Goal: Navigation & Orientation: Find specific page/section

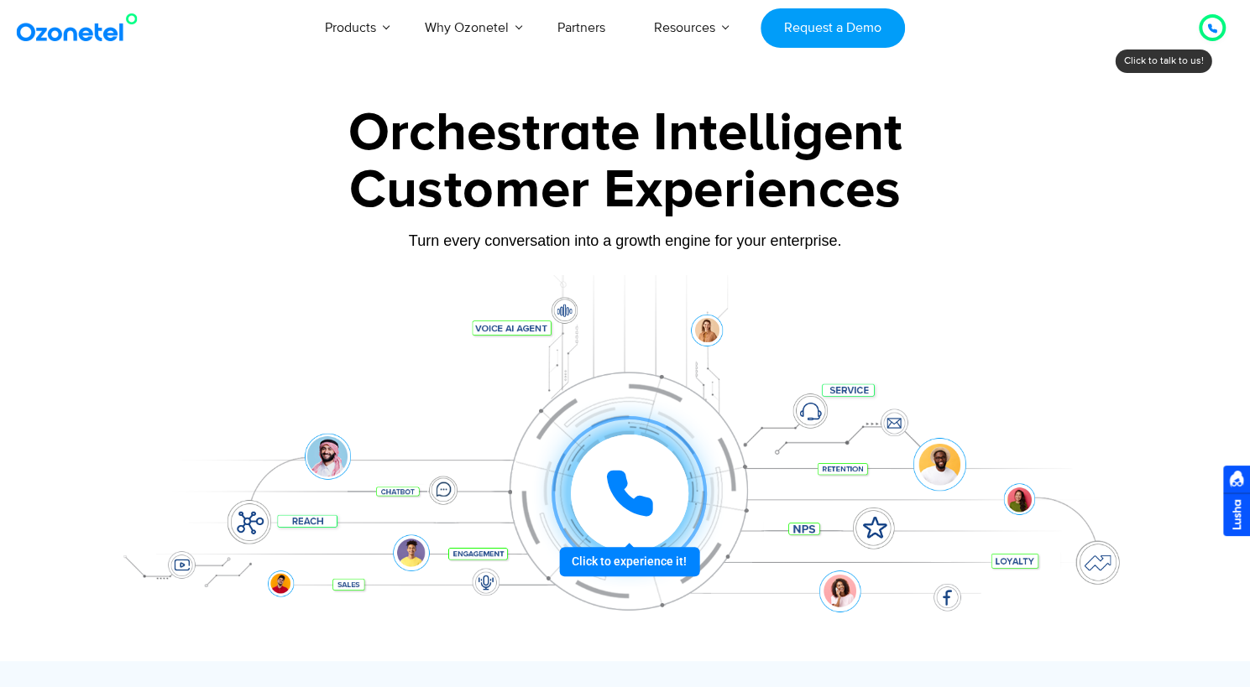
click at [625, 520] on div at bounding box center [630, 494] width 118 height 118
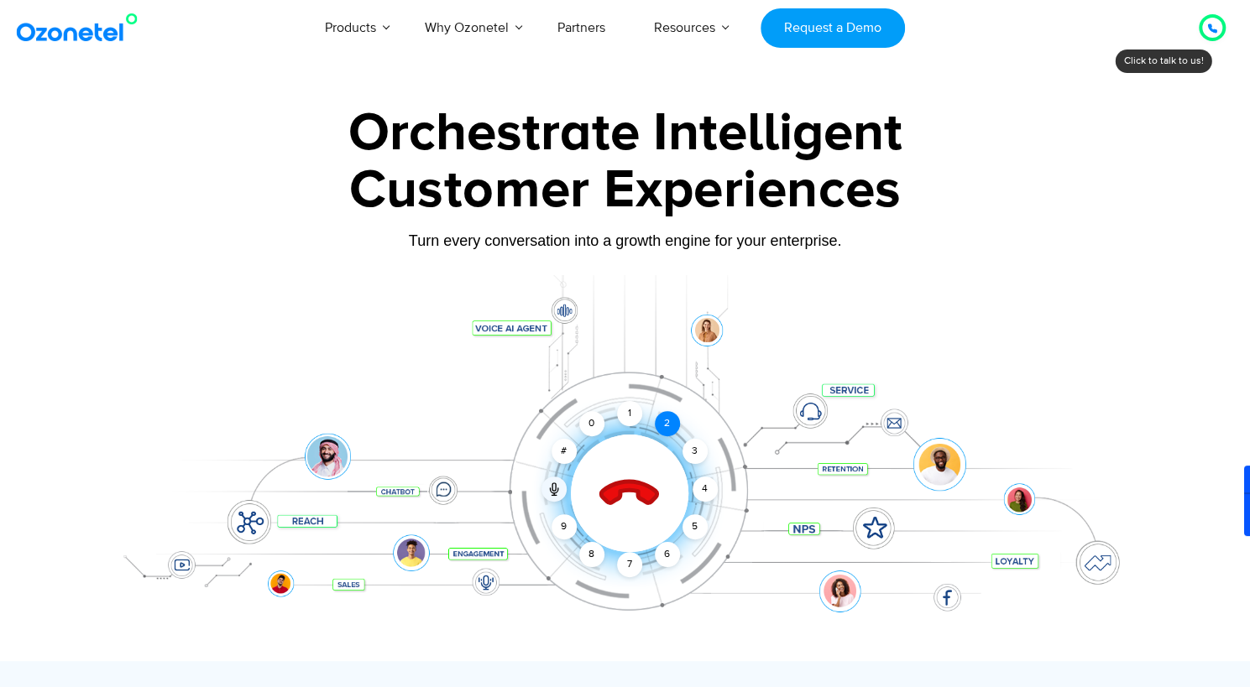
click at [666, 422] on div "2" at bounding box center [667, 423] width 25 height 25
click at [624, 415] on div "1" at bounding box center [629, 413] width 25 height 25
click at [687, 447] on div "3" at bounding box center [694, 451] width 25 height 25
click at [550, 491] on icon at bounding box center [554, 491] width 8 height 5
click at [619, 504] on icon at bounding box center [628, 493] width 71 height 71
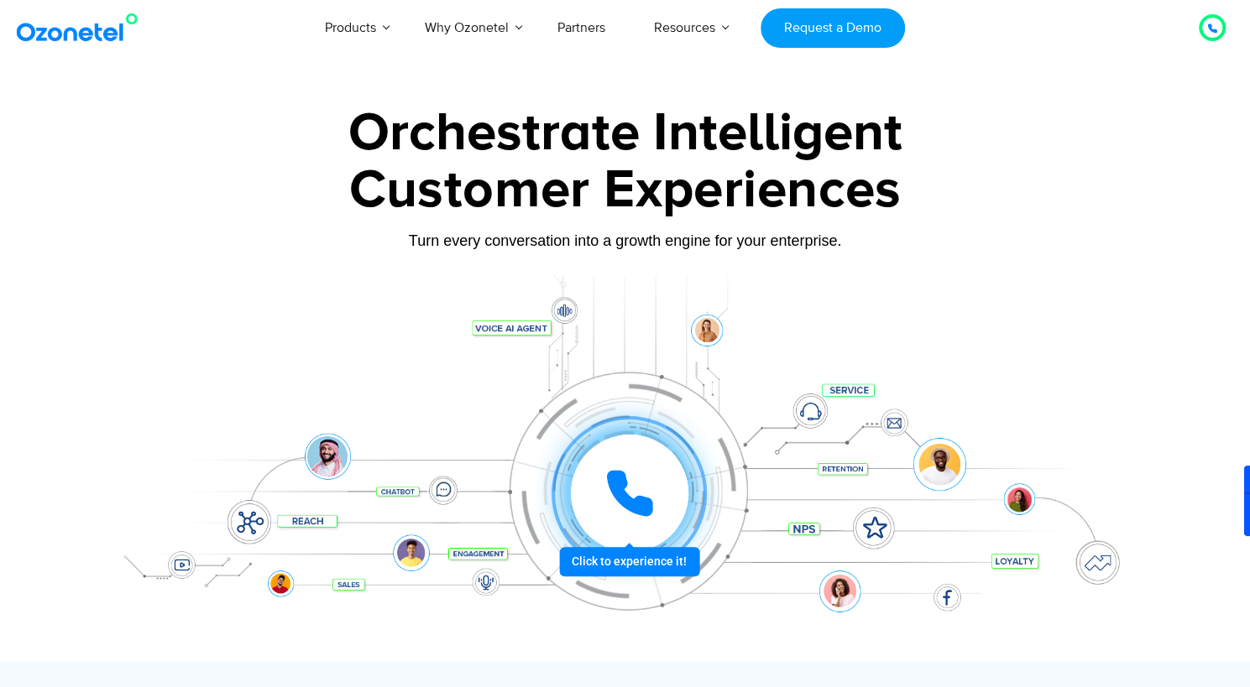
click at [619, 501] on icon at bounding box center [630, 494] width 42 height 42
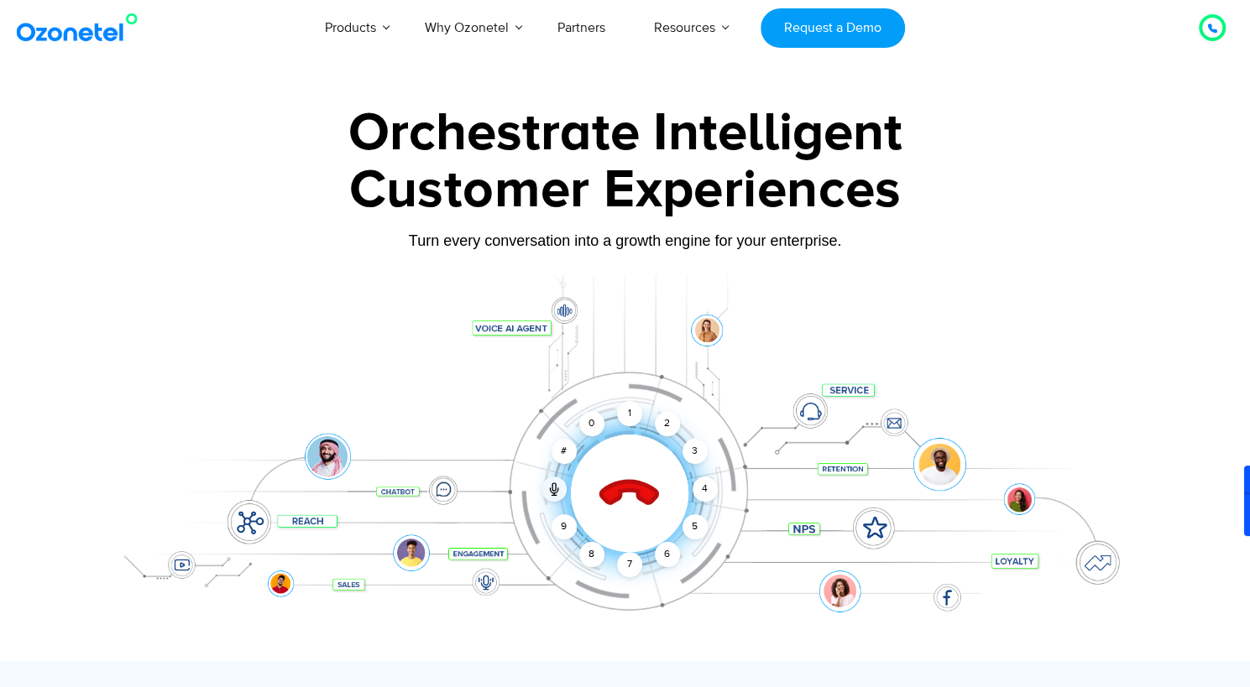
click at [619, 501] on icon at bounding box center [628, 493] width 71 height 71
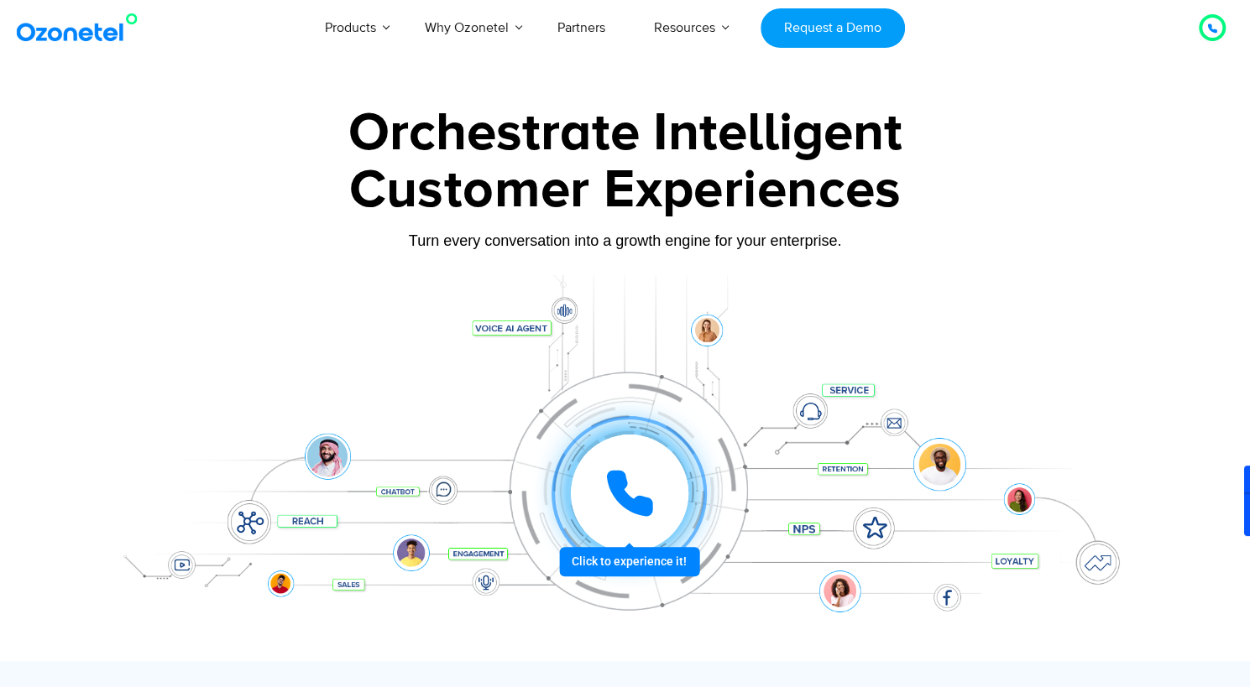
click at [609, 485] on icon at bounding box center [630, 494] width 42 height 42
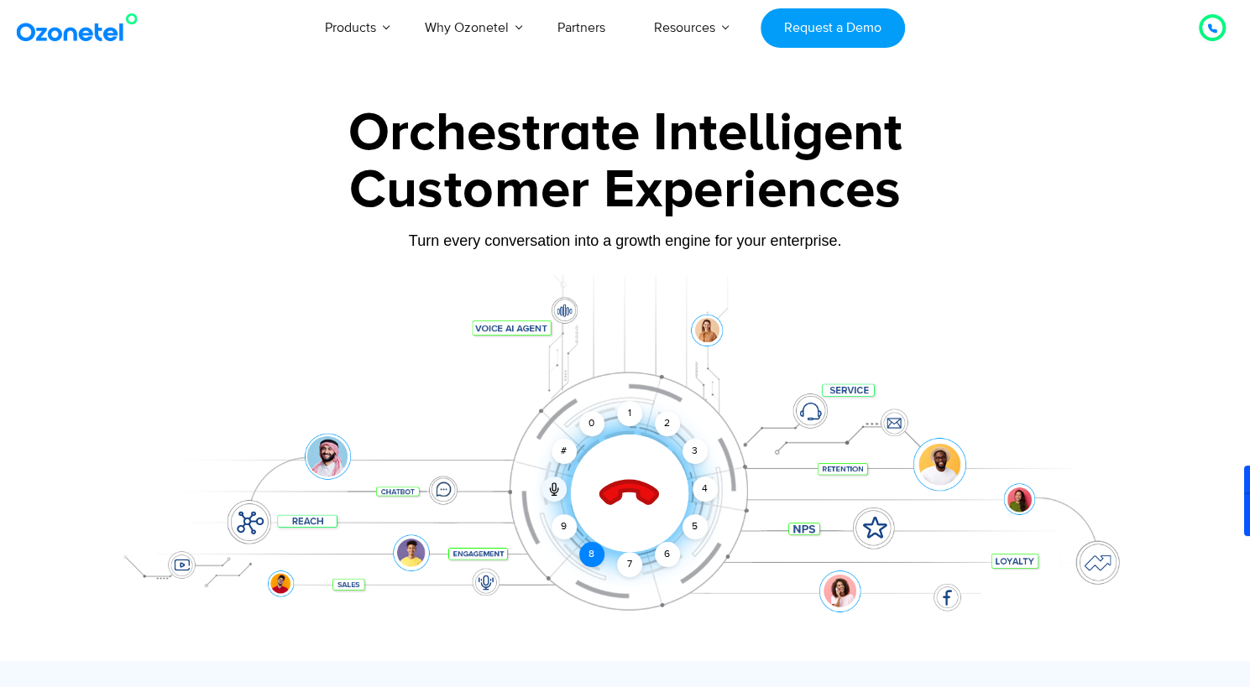
click at [594, 553] on div "8" at bounding box center [591, 554] width 25 height 25
click at [582, 426] on div "0" at bounding box center [591, 423] width 25 height 25
click at [683, 527] on div "5" at bounding box center [694, 527] width 25 height 25
click at [695, 452] on div "3" at bounding box center [694, 451] width 25 height 25
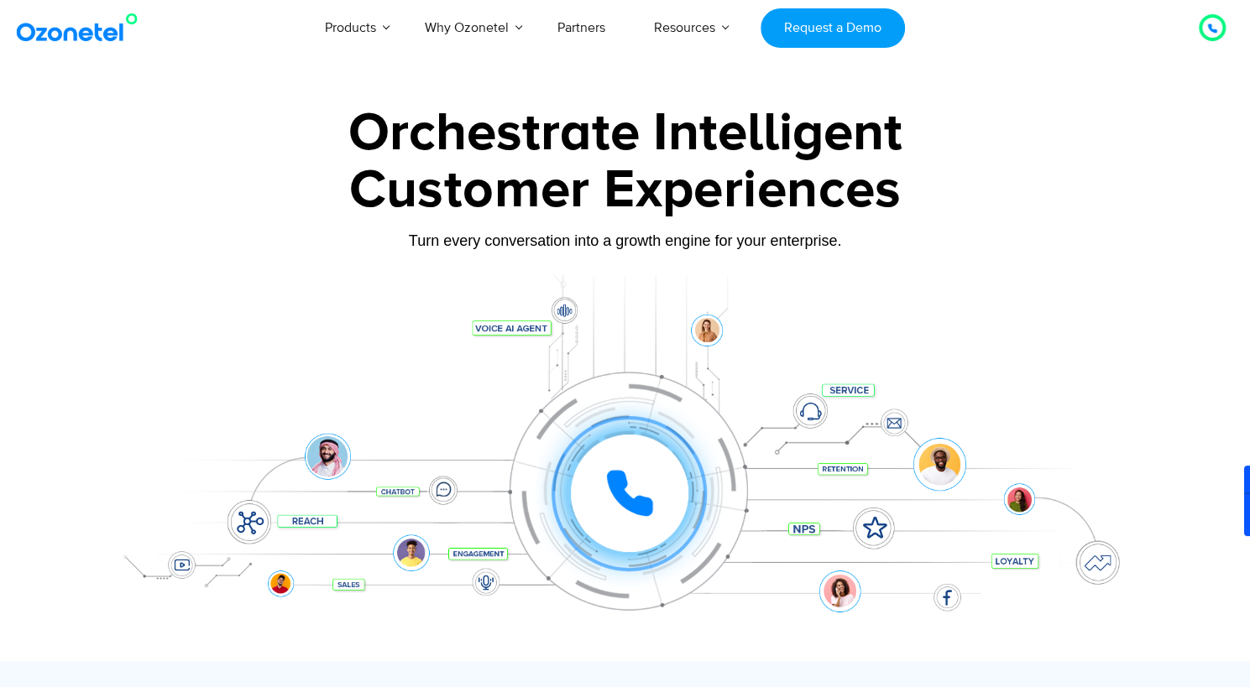
click at [1209, 24] on icon at bounding box center [1212, 28] width 8 height 8
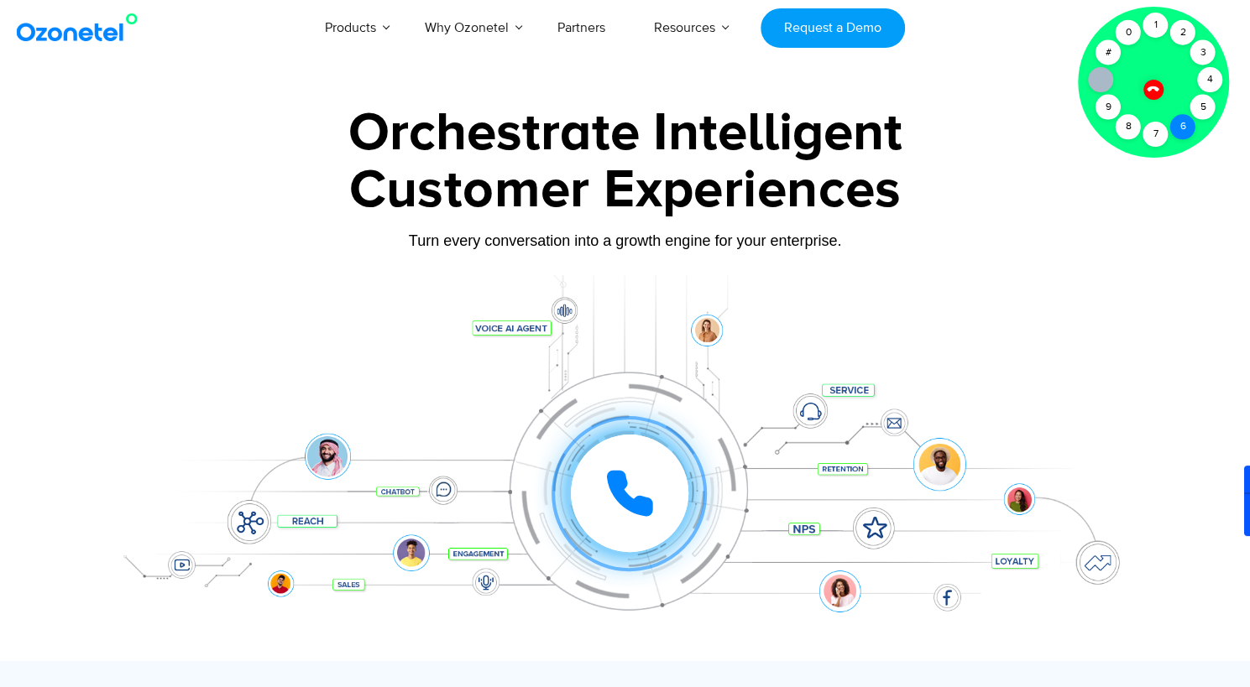
click at [1189, 122] on div "6" at bounding box center [1182, 126] width 25 height 25
click at [1199, 42] on div "3" at bounding box center [1202, 52] width 25 height 25
click at [1113, 104] on div "9" at bounding box center [1107, 107] width 25 height 25
click at [1126, 33] on div "0" at bounding box center [1128, 32] width 25 height 25
click at [1180, 20] on div "2" at bounding box center [1182, 32] width 25 height 25
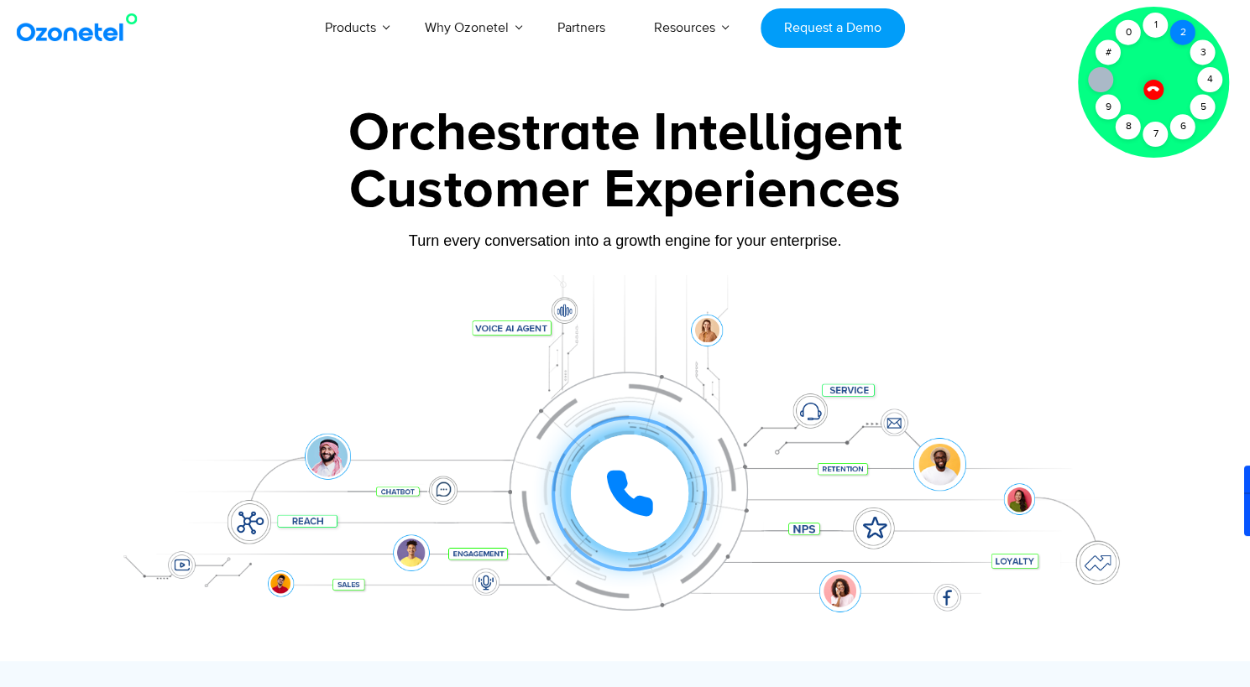
click at [1184, 28] on div "2" at bounding box center [1182, 32] width 25 height 25
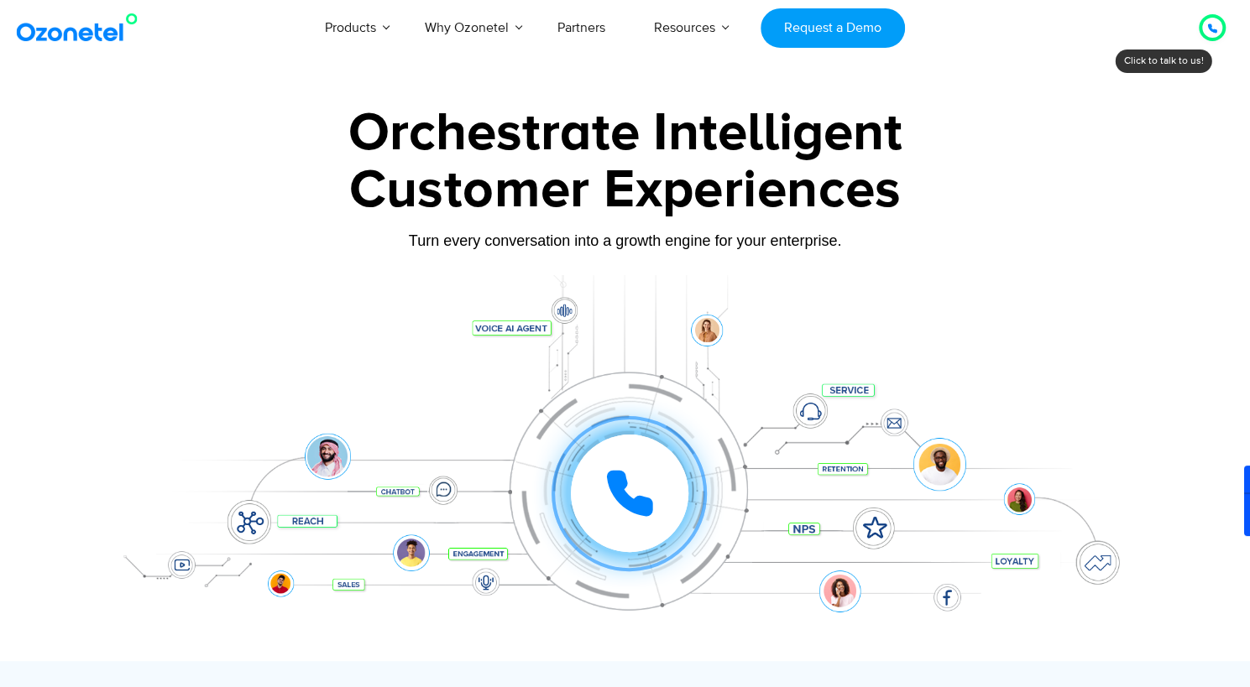
click at [1205, 28] on div at bounding box center [1212, 28] width 20 height 20
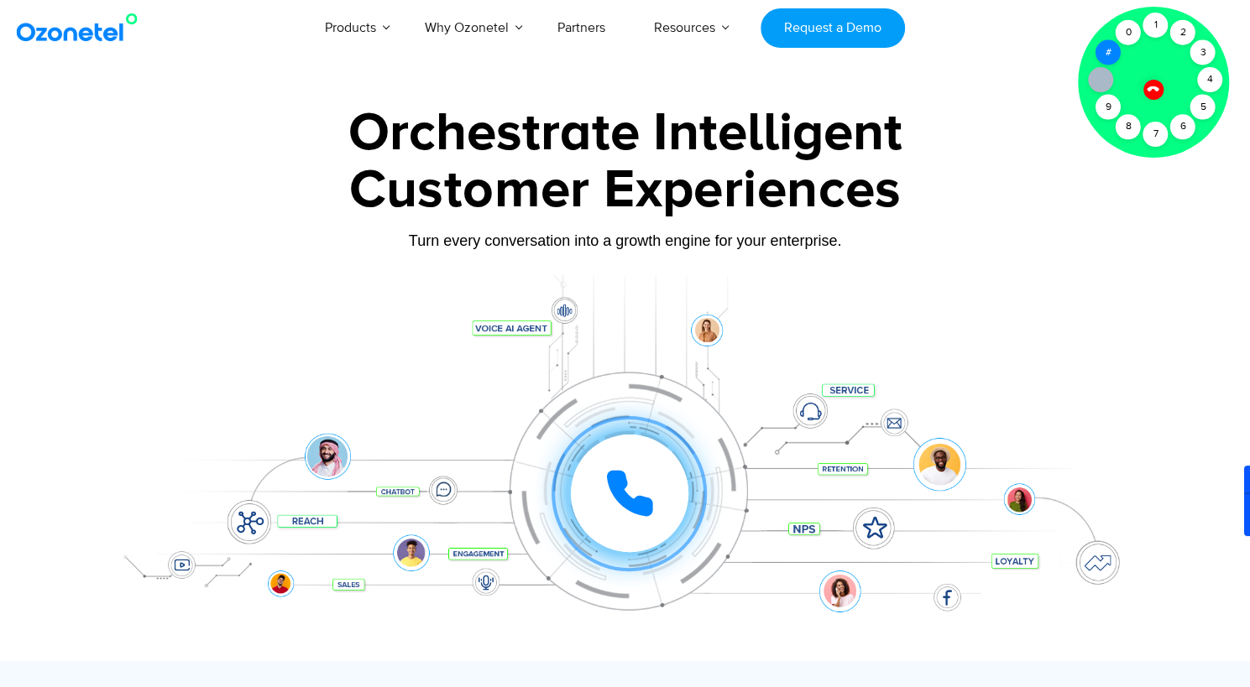
click at [1113, 52] on div "#" at bounding box center [1107, 52] width 25 height 25
click at [1094, 86] on div at bounding box center [1100, 79] width 25 height 25
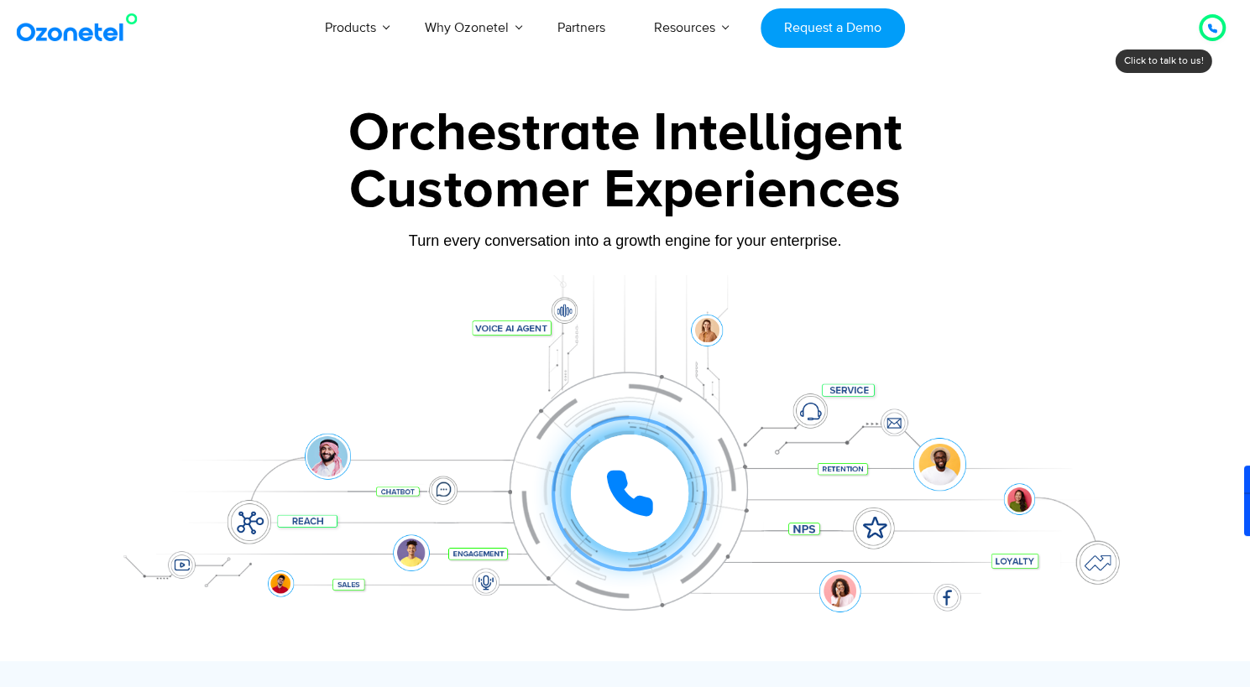
click at [1212, 34] on div at bounding box center [1212, 28] width 10 height 20
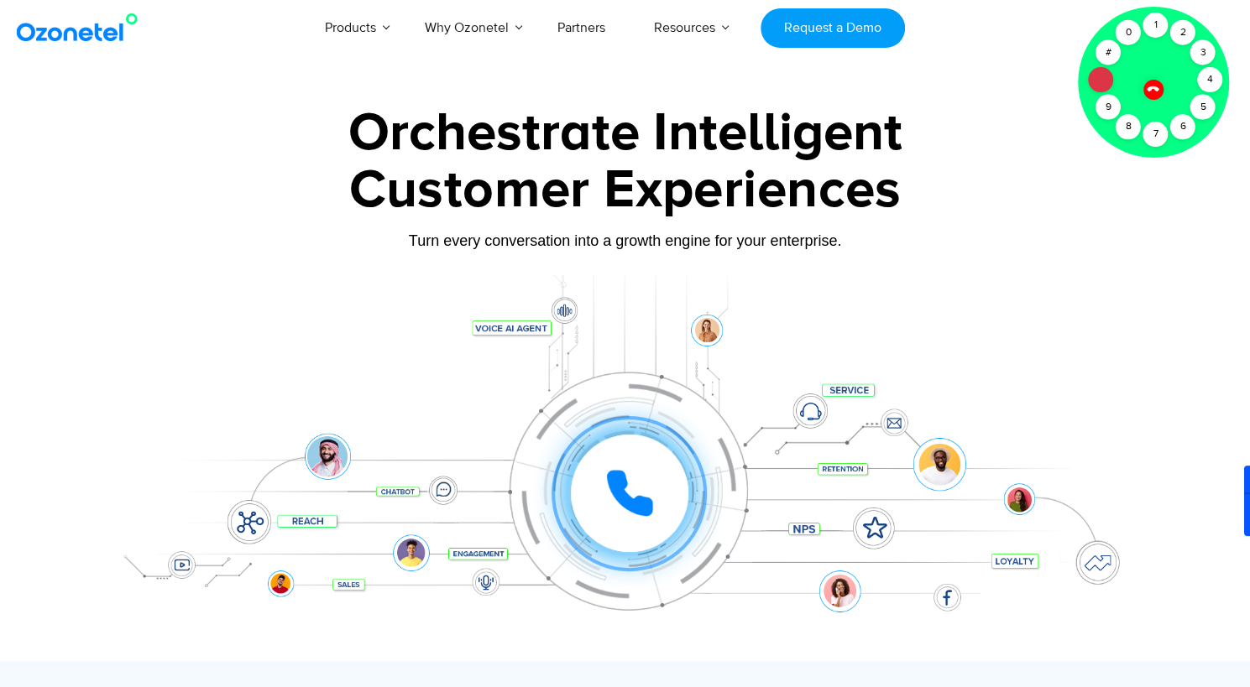
click at [839, 303] on div at bounding box center [625, 468] width 1049 height 386
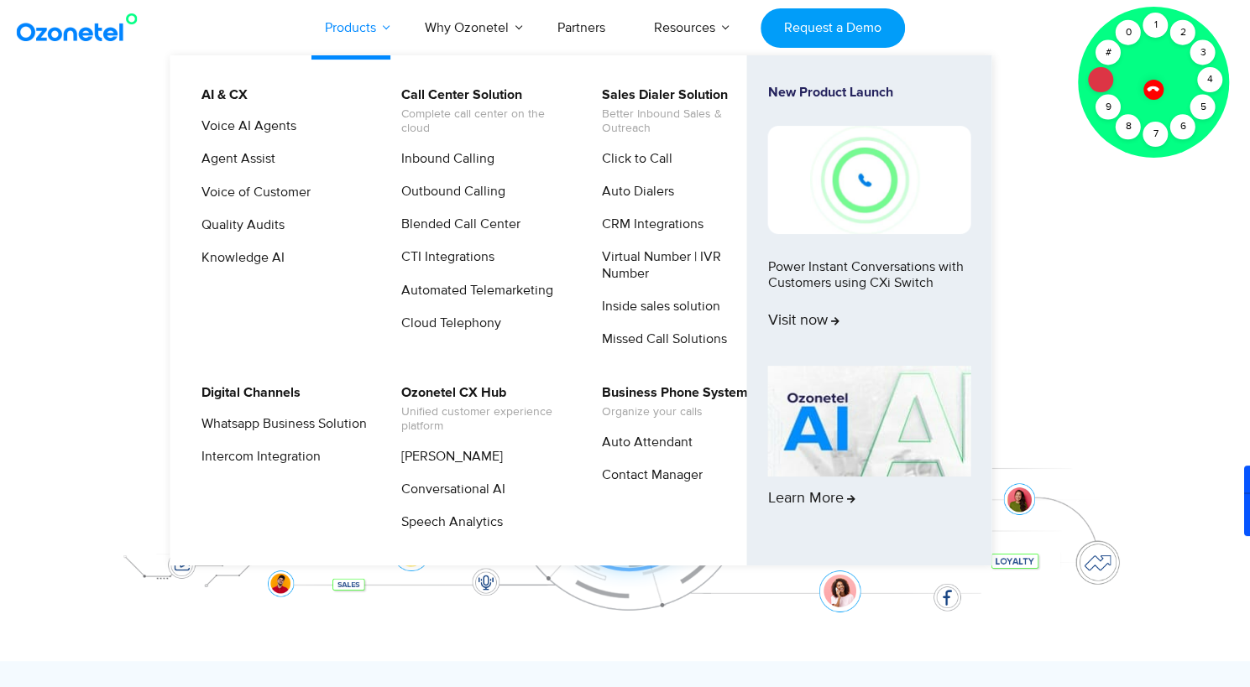
click at [369, 19] on link "Products" at bounding box center [350, 27] width 100 height 55
